Goal: Information Seeking & Learning: Learn about a topic

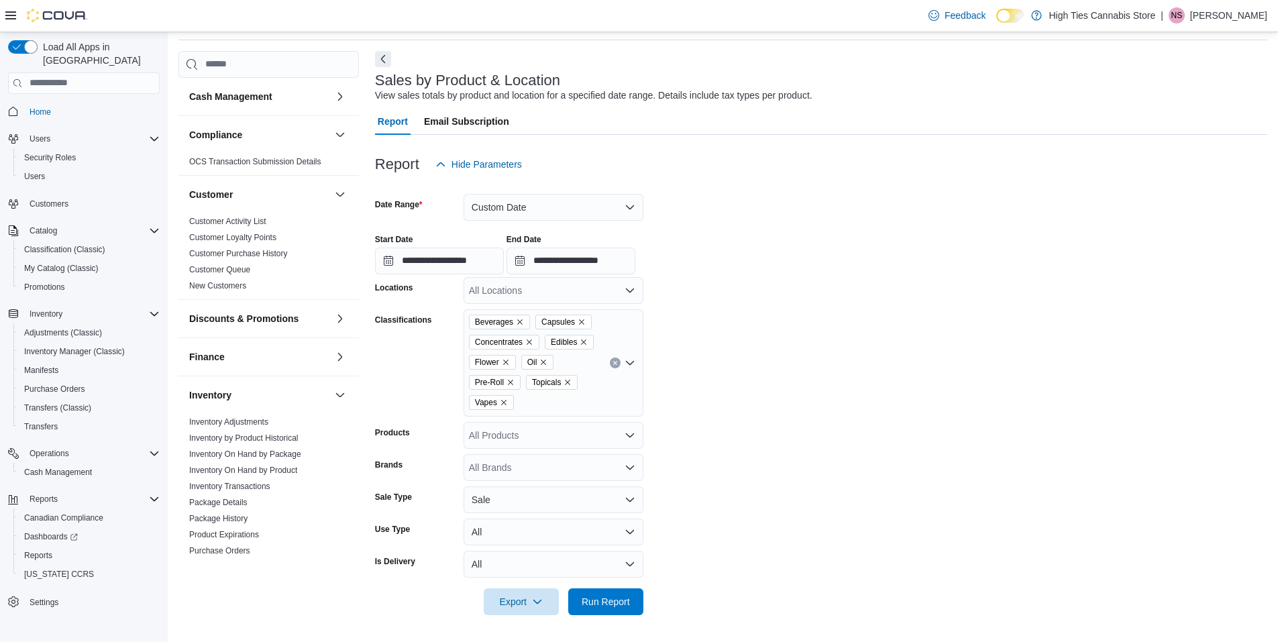
scroll to position [667, 0]
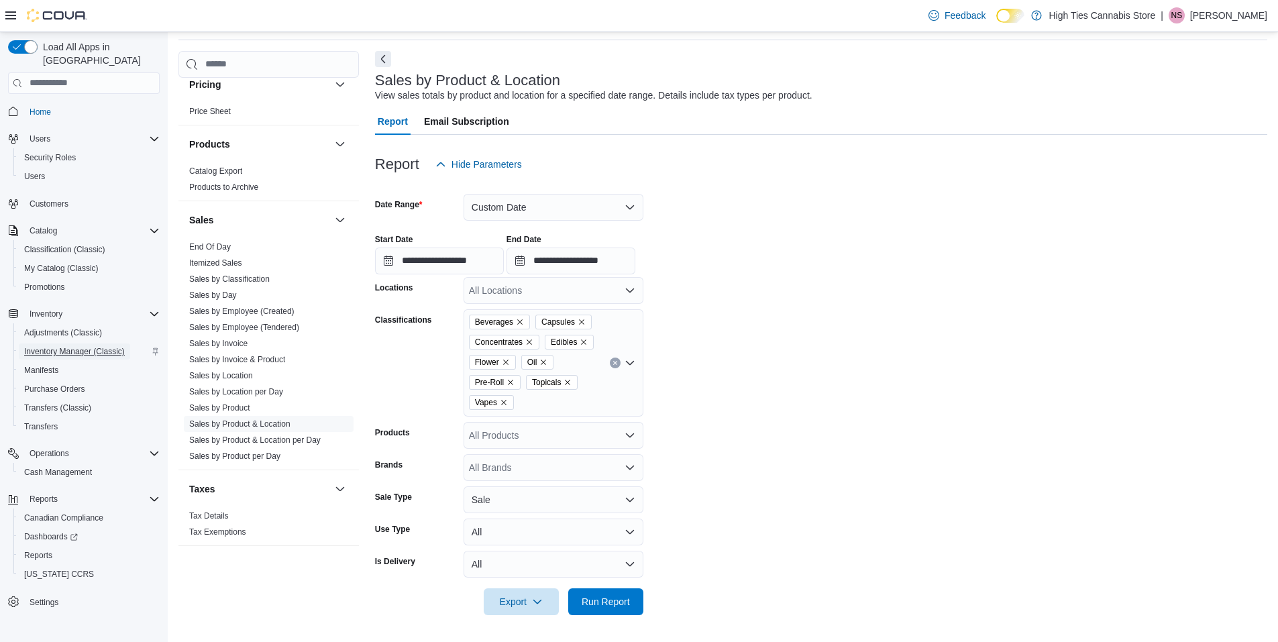
click at [60, 346] on span "Inventory Manager (Classic)" at bounding box center [74, 351] width 101 height 11
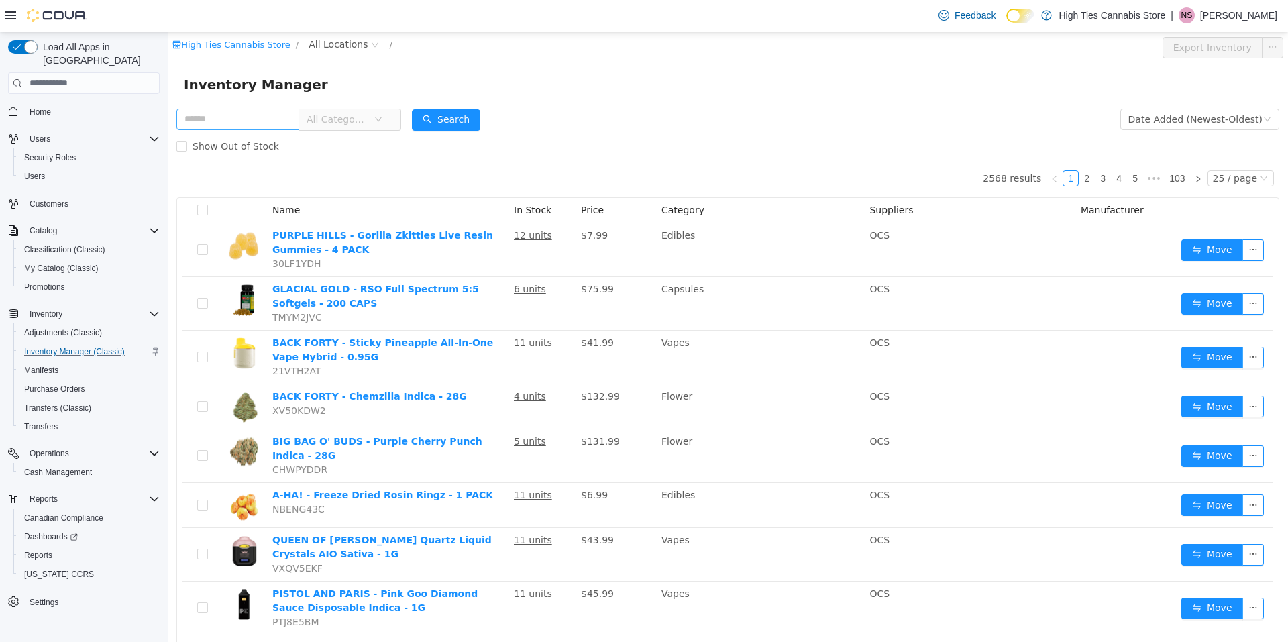
click at [264, 120] on input "text" at bounding box center [237, 118] width 123 height 21
type input "****"
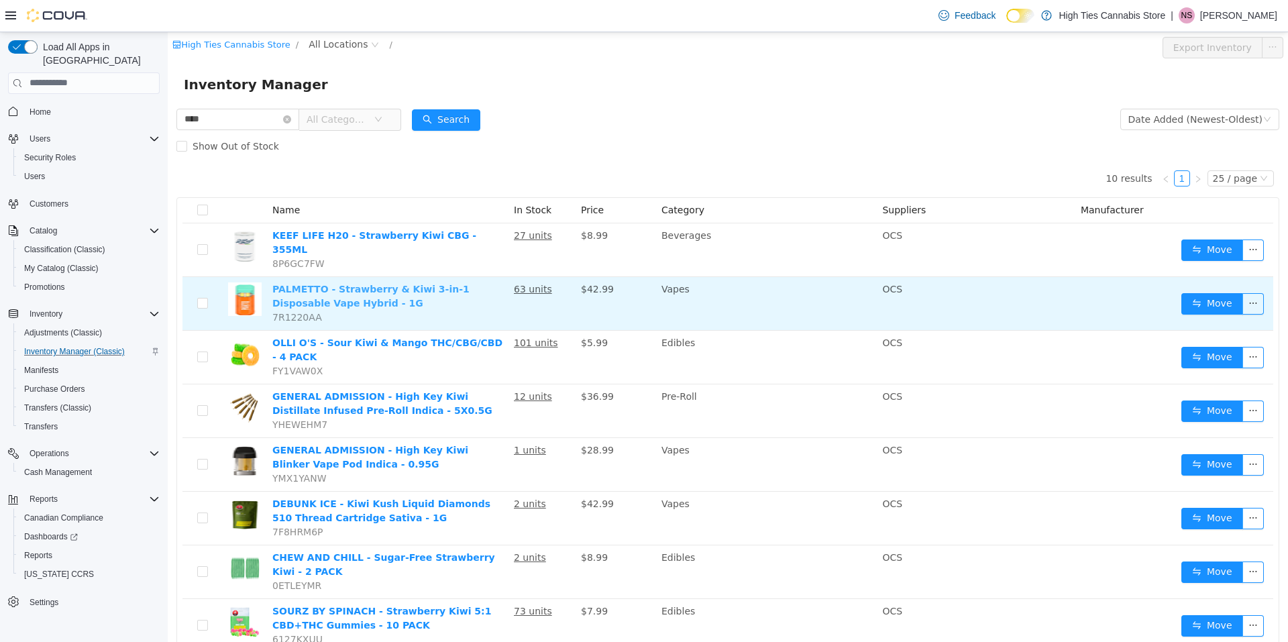
click at [431, 283] on link "PALMETTO - Strawberry & Kiwi 3-in-1 Disposable Vape Hybrid - 1G" at bounding box center [370, 295] width 197 height 25
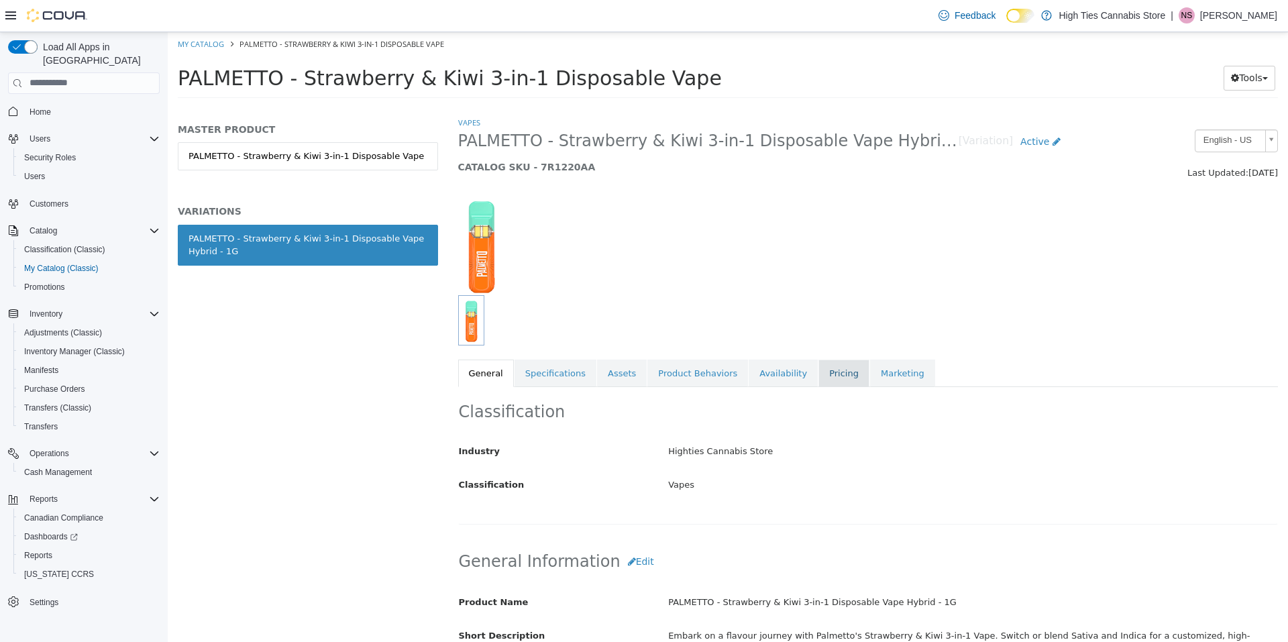
click at [818, 366] on link "Pricing" at bounding box center [843, 373] width 51 height 28
